Goal: Information Seeking & Learning: Understand process/instructions

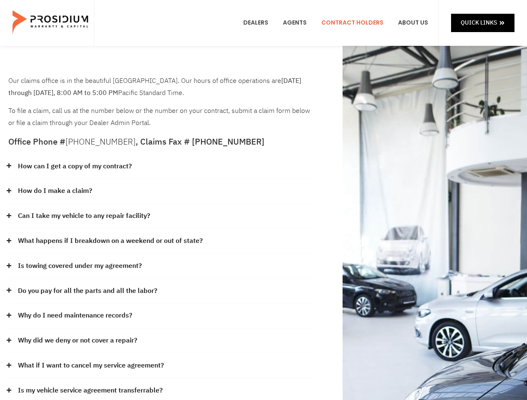
click at [263, 200] on div "How do I make a claim?" at bounding box center [159, 191] width 303 height 25
click at [160, 167] on div "How can I get a copy of my contract?" at bounding box center [159, 166] width 303 height 25
click at [74, 166] on link "How can I get a copy of my contract?" at bounding box center [75, 167] width 114 height 12
click at [160, 191] on div "How do I make a claim?" at bounding box center [159, 191] width 303 height 25
click at [55, 191] on link "How do I make a claim?" at bounding box center [55, 191] width 74 height 12
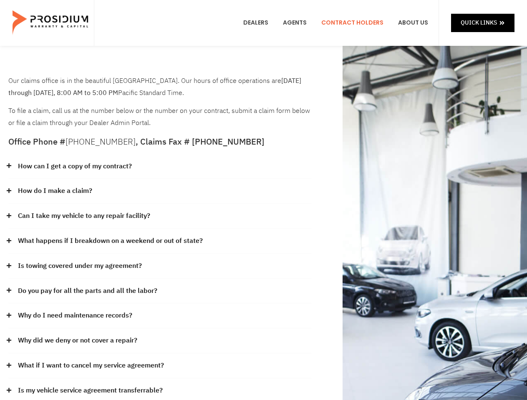
click at [160, 216] on div "Can I take my vehicle to any repair facility?" at bounding box center [159, 216] width 303 height 25
click at [84, 216] on link "Can I take my vehicle to any repair facility?" at bounding box center [84, 216] width 132 height 12
click at [160, 241] on link "What happens if I breakdown on a weekend or out of state?" at bounding box center [110, 241] width 185 height 12
click at [109, 241] on link "What happens if I breakdown on a weekend or out of state?" at bounding box center [110, 241] width 185 height 12
click at [160, 266] on div "Is towing covered under my agreement?" at bounding box center [159, 266] width 303 height 25
